Goal: Complete application form

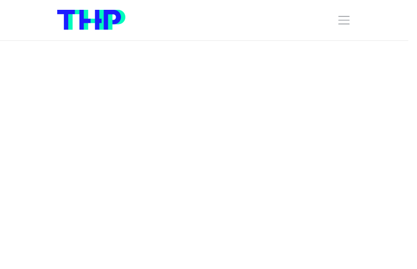
type input "LDTOQPKniGS"
type input "[EMAIL_ADDRESS][DOMAIN_NAME]"
type input "5224687707"
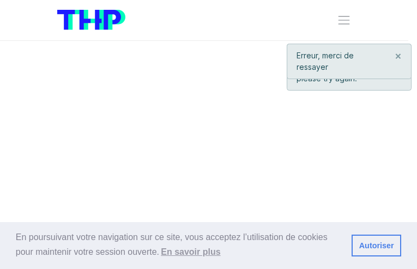
type input "SGKsaErzixeBUEOl"
type input "[EMAIL_ADDRESS][DOMAIN_NAME]"
type input "5655038382"
